Goal: Ask a question: Seek information or help from site administrators or community

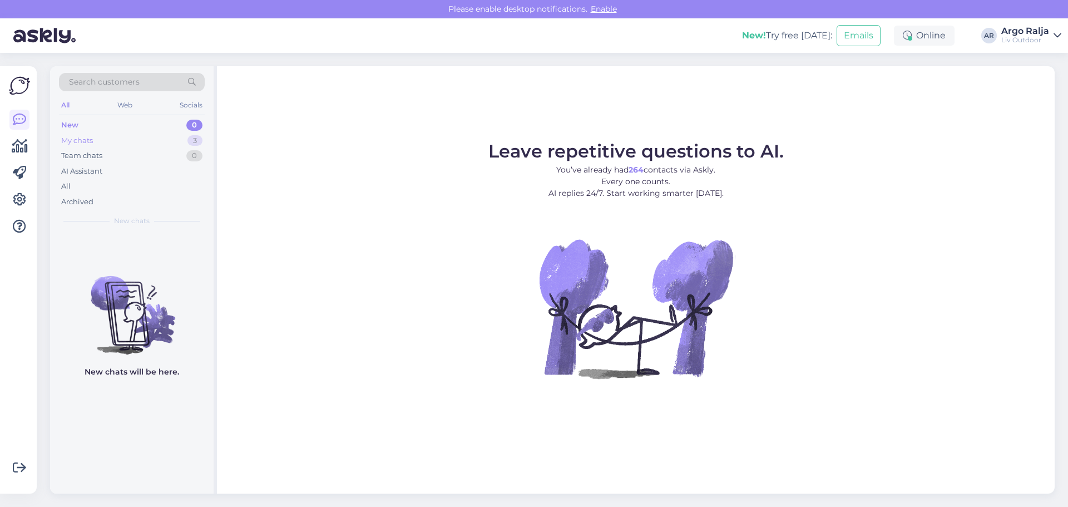
click at [78, 141] on div "My chats" at bounding box center [77, 140] width 32 height 11
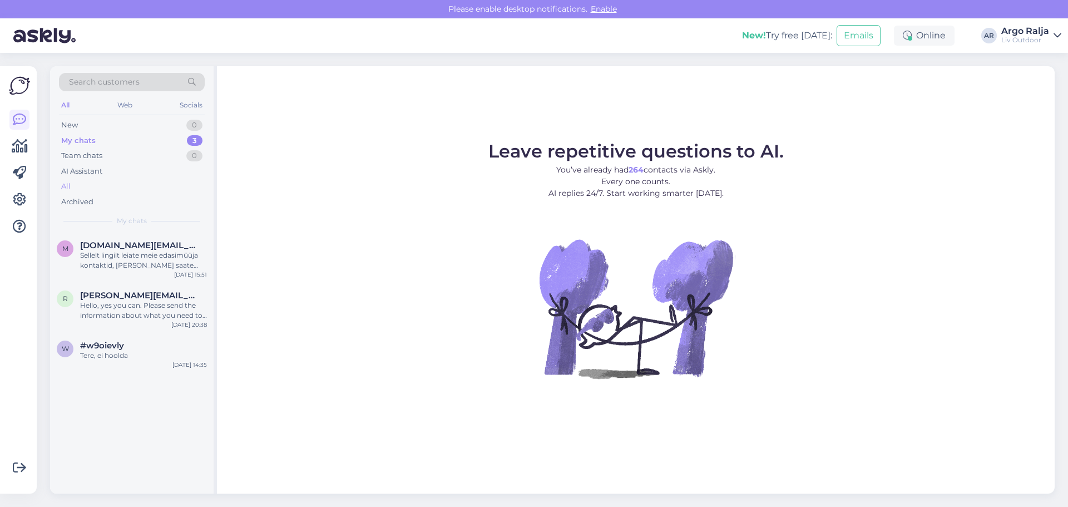
click at [81, 182] on div "All" at bounding box center [132, 186] width 146 height 16
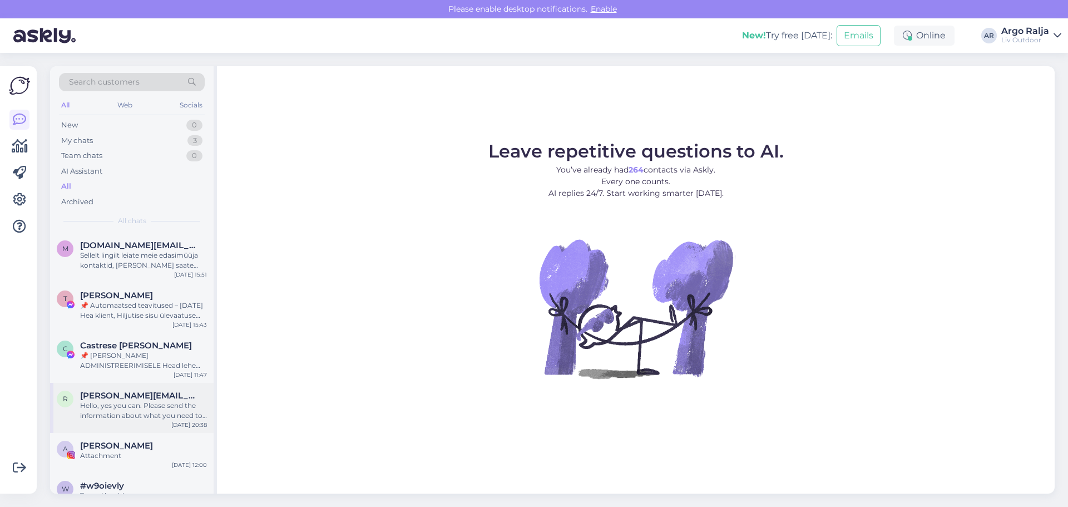
click at [141, 410] on div "Hello, yes you can. Please send the information about what you need to [EMAIL_A…" at bounding box center [143, 410] width 127 height 20
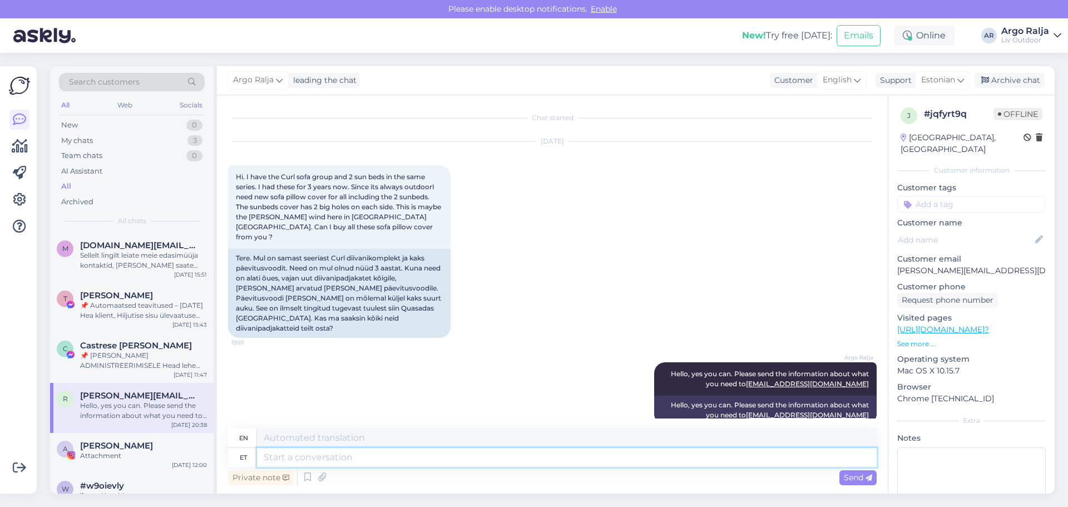
click at [358, 461] on textarea at bounding box center [566, 457] width 619 height 19
type textarea "Kas"
type textarea "Is"
type textarea "Kas meil o"
type textarea "Do we have"
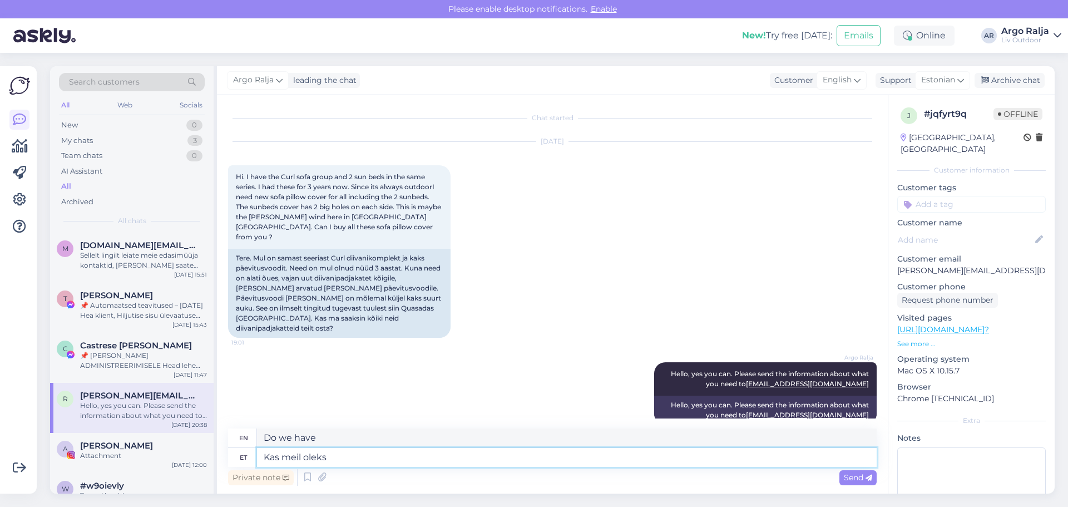
type textarea "Kas meil oleks"
type textarea "Would we have"
type textarea "Kas meil oleks võimalik"
type textarea "Would we be able to?"
type textarea "Kas meil oleks võimalik see"
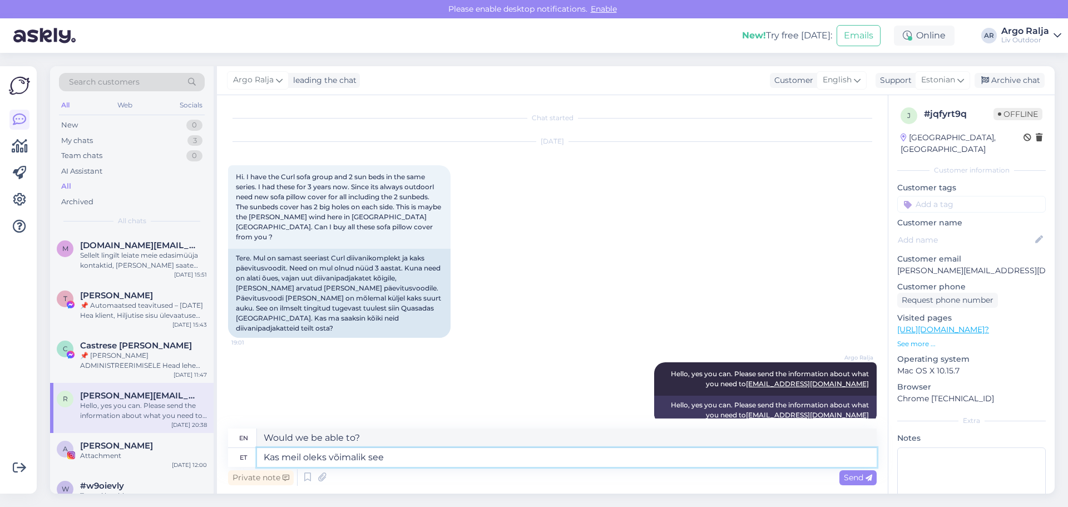
type textarea "Would we be able to do this?"
type textarea "Kas meil oleks võimalik see [PERSON_NAME]"
type textarea "Would we be able to get this item?"
type textarea "Kas meil oleks võimalik see [PERSON_NAME] v"
type textarea "Would we be able to buy this item?"
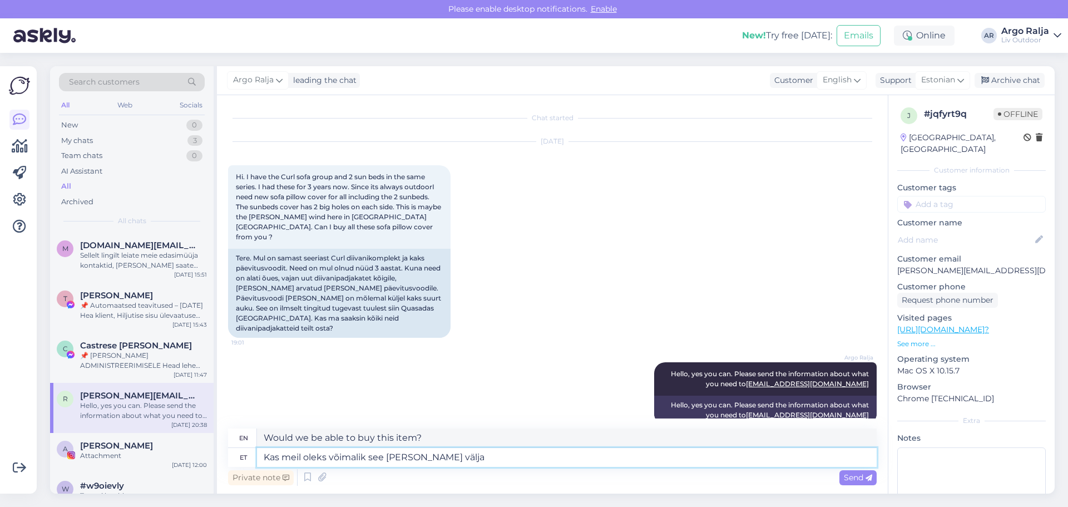
type textarea "Kas meil oleks võimalik see [PERSON_NAME] välja"
type textarea "Would we be able to get this item out?"
type textarea "Kas meil oleks võimalik see [PERSON_NAME] välja saata"
type textarea "Would it be possible for us to ship this item?"
type textarea "Kas meil oleks võimalik see [PERSON_NAME] välja saata esmaspäeval"
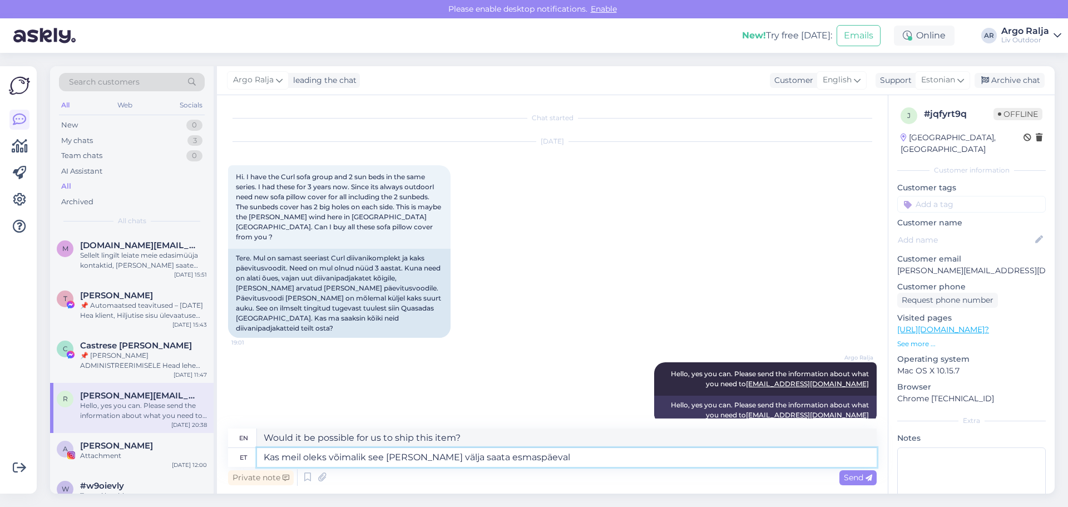
type textarea "Would it be possible for us to ship this item [DATE]?"
type textarea "Kas meil oleks võimalik see [PERSON_NAME] välja saata esmaspäeval? [GEOGRAPHIC_…"
type textarea "Would it be possible for us to ship this item [DATE]? [GEOGRAPHIC_DATA]"
type textarea "Kas meil oleks võimalik see [PERSON_NAME] välja saata esmaspäeval? Lao inimene"
type textarea "Would it be possible for us to ship this item out [DATE]? Warehouse person"
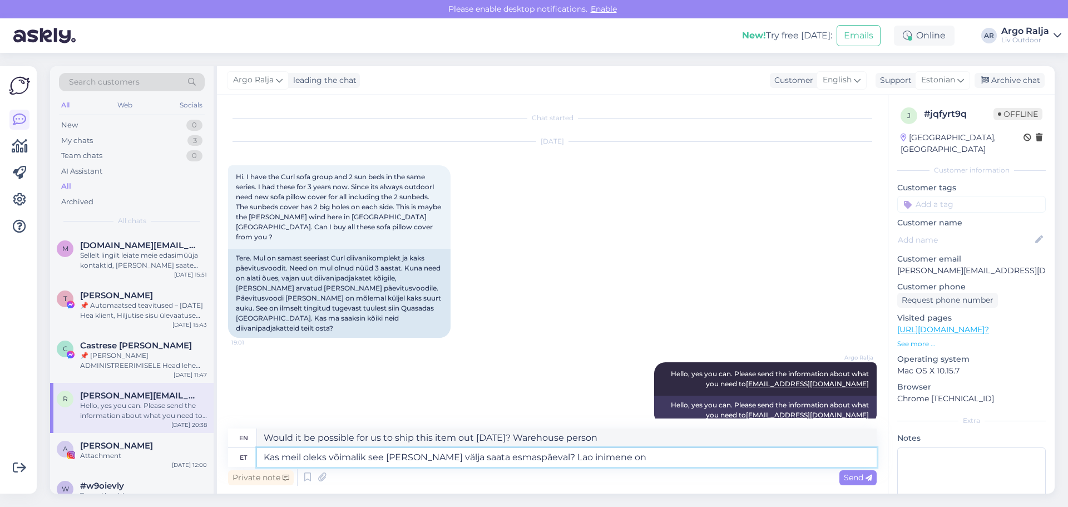
type textarea "Kas meil oleks võimalik see [PERSON_NAME] välja saata esmaspäeval? Lao inimene …"
type textarea "Would it be possible for us to ship this item out [DATE]? The warehouse person …"
type textarea "Kas meil oleks võimalik see [PERSON_NAME] välja saata esmaspäeval? Lao inimene …"
type textarea "Would it be possible for us to ship this item [DATE]? The warehouse person is c…"
type textarea "Kas meil oleks võimalik see [PERSON_NAME] välja saata esmaspäeval? Lao inimene …"
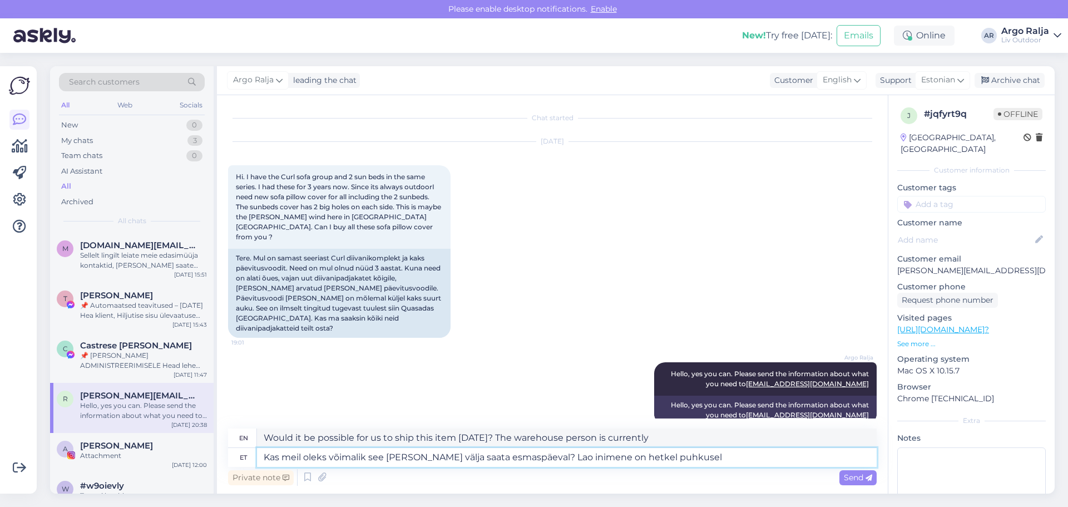
type textarea "Would it be possible for us to ship this item [DATE]? The warehouse person is c…"
type textarea "Kas meil oleks võimalik see [PERSON_NAME] välja saata esmaspäeval? Lao inimene …"
drag, startPoint x: 731, startPoint y: 439, endPoint x: 256, endPoint y: 441, distance: 474.3
click at [256, 441] on div "en Would it be possible for us to ship this item [DATE]? The warehouse person i…" at bounding box center [552, 437] width 648 height 19
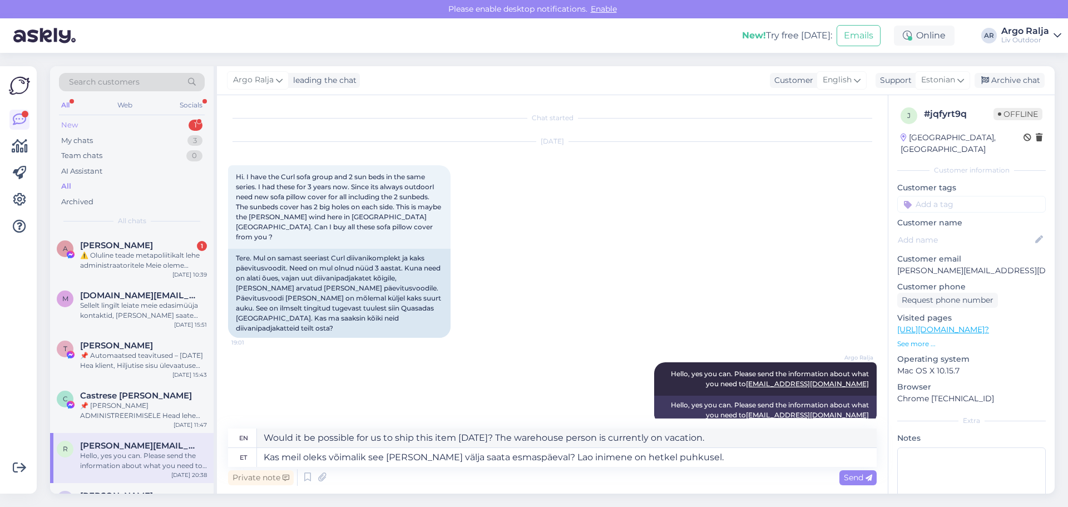
click at [117, 125] on div "New 1" at bounding box center [132, 125] width 146 height 16
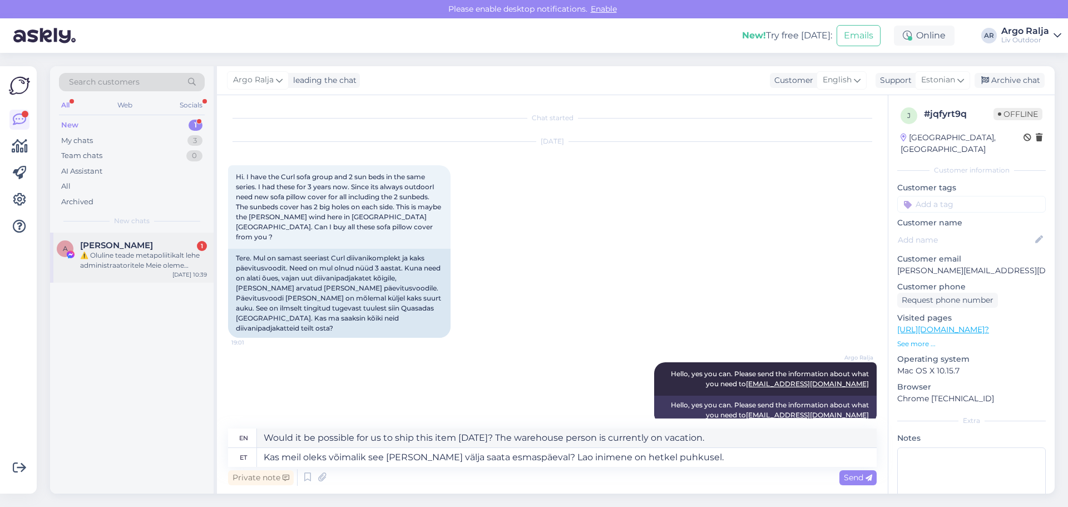
click at [115, 266] on div "⚠️ Oluline teade metapoliitikalt lehe administraatoritele Meie oleme metapoliit…" at bounding box center [143, 260] width 127 height 20
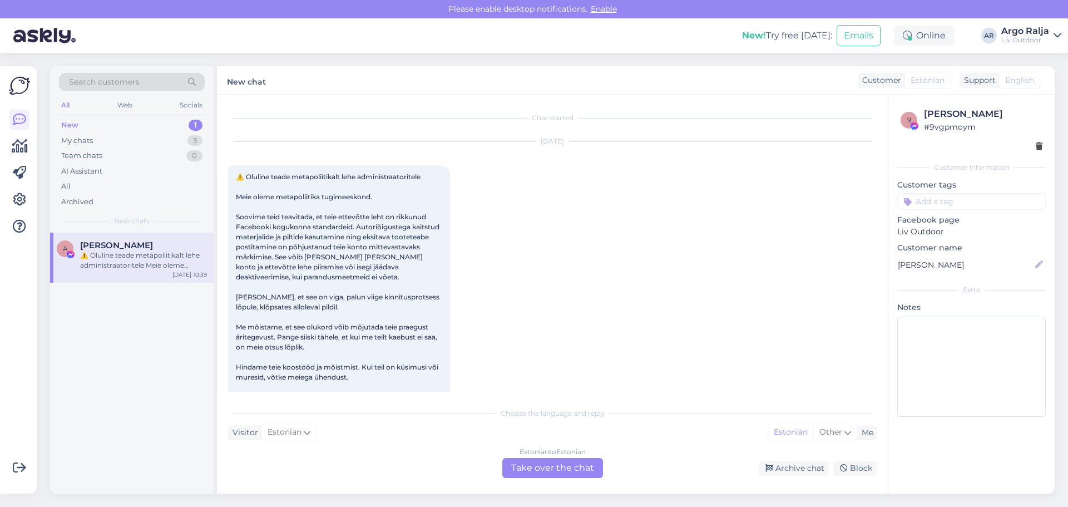
scroll to position [23, 0]
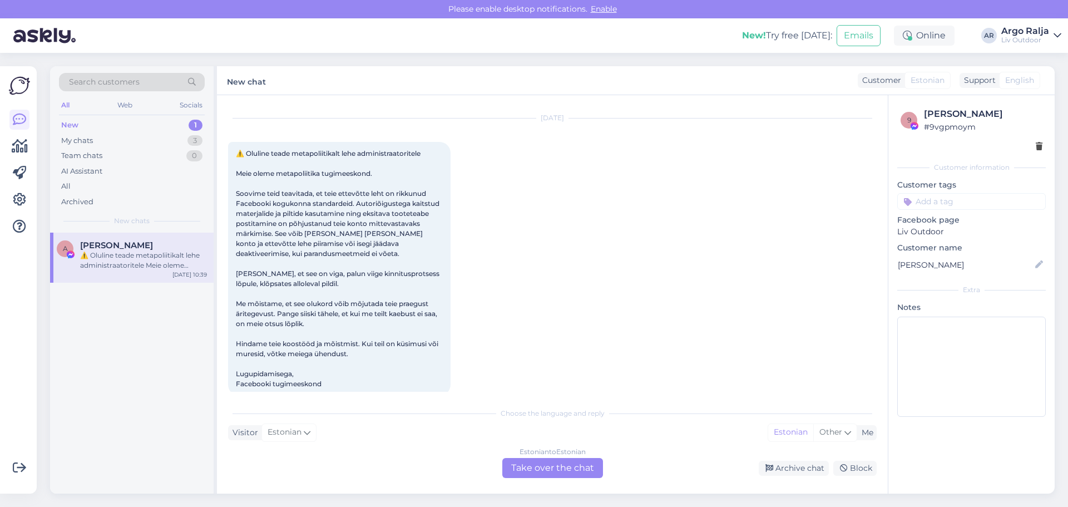
click at [519, 465] on div "Estonian to Estonian Take over the chat" at bounding box center [552, 468] width 101 height 20
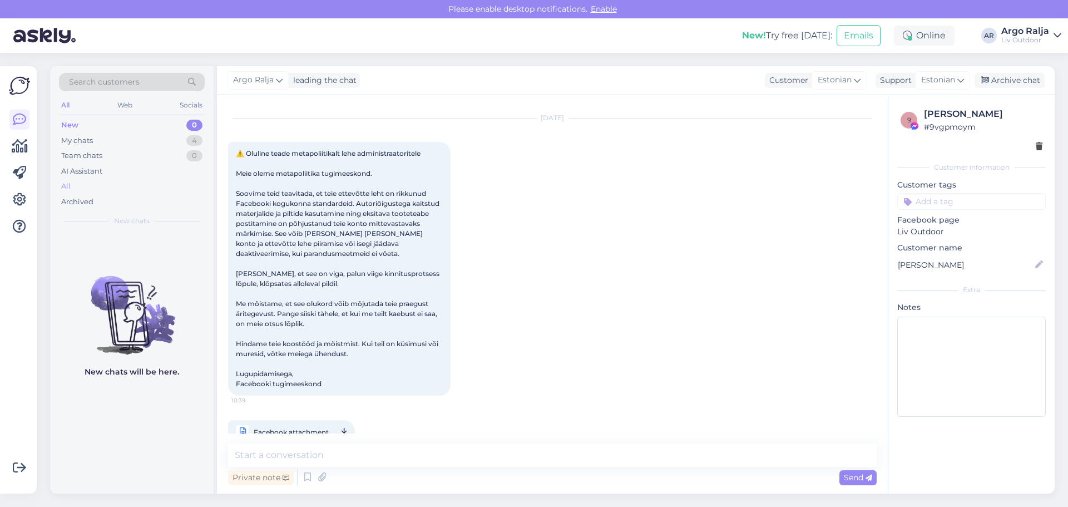
click at [75, 181] on div "All" at bounding box center [132, 186] width 146 height 16
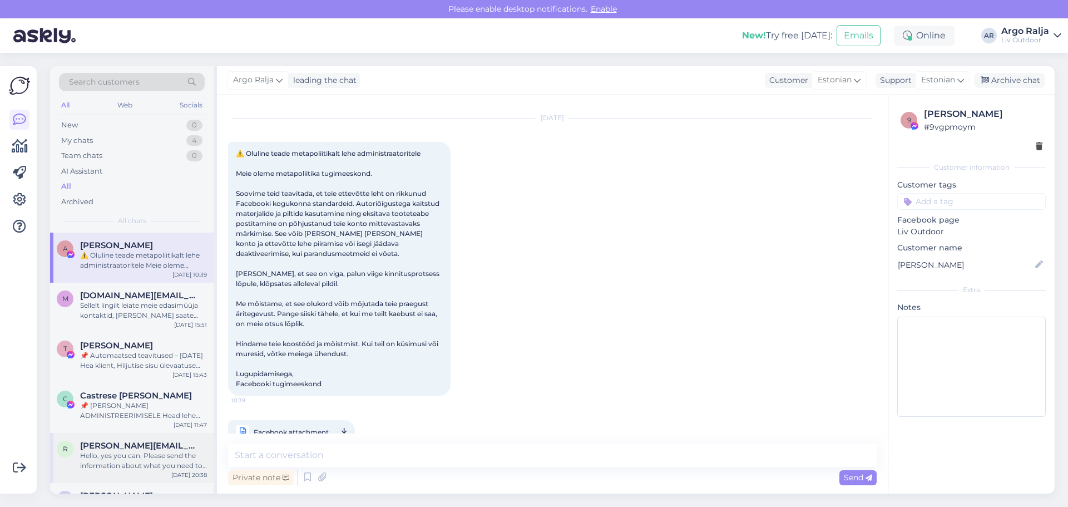
click at [137, 444] on span "[PERSON_NAME][EMAIL_ADDRESS][DOMAIN_NAME]" at bounding box center [138, 445] width 116 height 10
